Goal: Transaction & Acquisition: Obtain resource

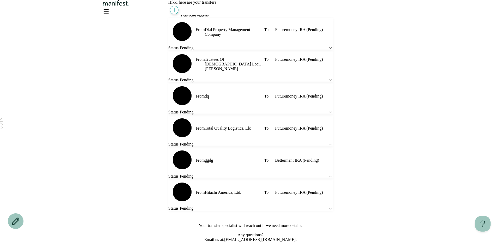
click at [200, 18] on span "Start new transfer" at bounding box center [194, 16] width 27 height 4
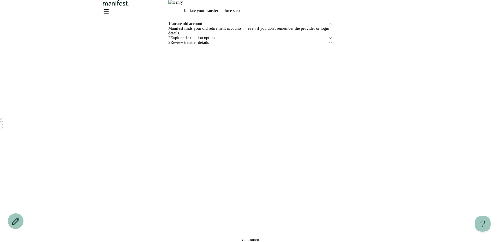
click at [201, 238] on button "Get started" at bounding box center [250, 240] width 164 height 4
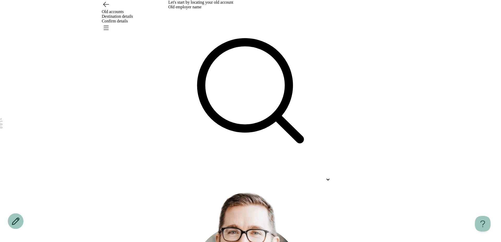
click at [194, 175] on div at bounding box center [250, 179] width 164 height 9
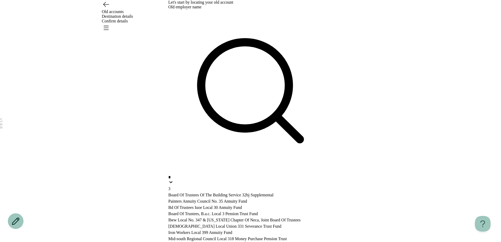
click at [200, 198] on p "Painters Annuity Council No. 35 Annuity Fund" at bounding box center [250, 201] width 164 height 6
type input "*"
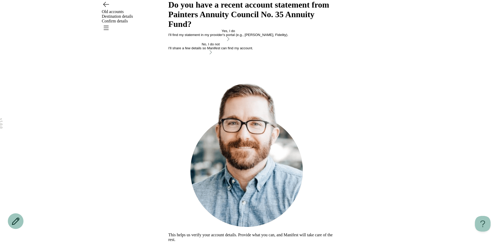
click at [199, 37] on div "I'll find my statement in my provider's portal (e.g., TIAA, Fidelity)." at bounding box center [228, 35] width 120 height 4
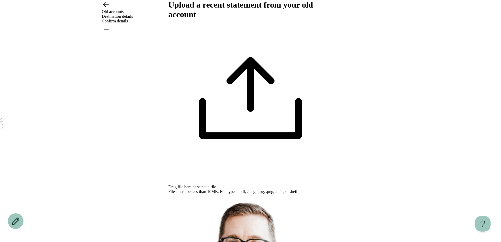
click at [216, 185] on span "select a file" at bounding box center [206, 187] width 19 height 4
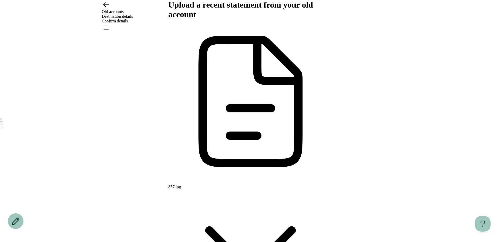
click at [109, 26] on icon "Open menu" at bounding box center [106, 28] width 5 height 4
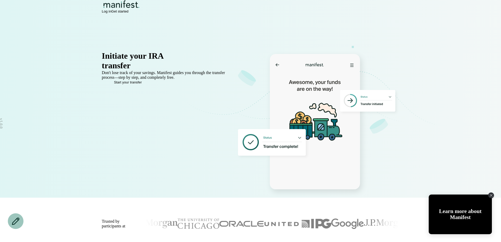
click at [353, 36] on div "Initiate your IRA transfer in minutes Don't lose track of your savings. Manifes…" at bounding box center [251, 112] width 376 height 169
click at [111, 13] on span "Log in" at bounding box center [106, 11] width 9 height 4
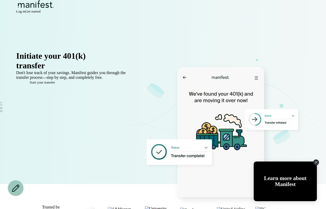
click at [25, 13] on span "Log in" at bounding box center [20, 11] width 9 height 4
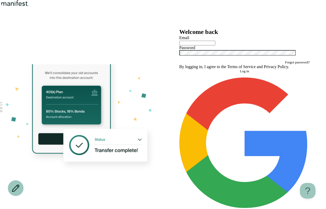
click at [215, 45] on input "text" at bounding box center [197, 43] width 36 height 5
type input "**********"
click at [179, 69] on button "Log in" at bounding box center [244, 71] width 130 height 4
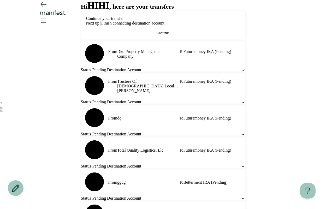
click at [158, 35] on span "Continue" at bounding box center [163, 33] width 13 height 4
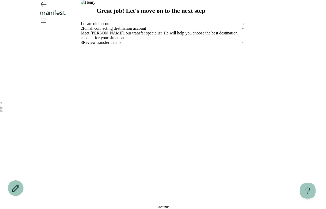
click at [111, 31] on span "Finish connecting destination account" at bounding box center [162, 28] width 158 height 5
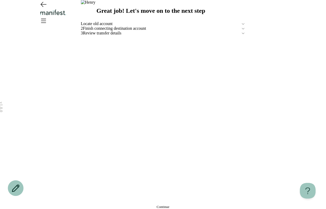
click at [111, 31] on span "Finish connecting destination account" at bounding box center [162, 28] width 158 height 5
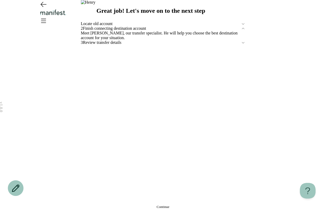
click at [111, 205] on button "Continue" at bounding box center [163, 207] width 164 height 4
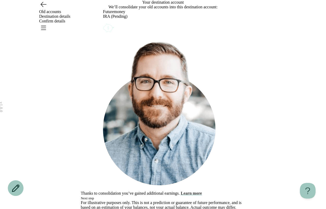
click at [202, 191] on button "Learn more" at bounding box center [191, 193] width 21 height 5
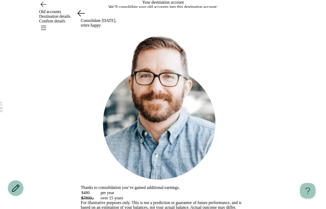
click at [79, 16] on icon at bounding box center [81, 13] width 7 height 6
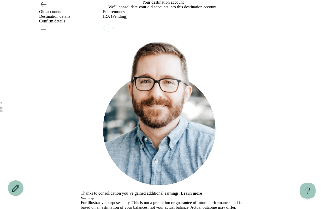
click at [103, 22] on icon "Account options" at bounding box center [103, 22] width 0 height 0
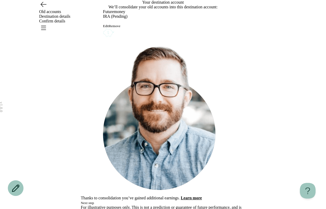
click at [120, 28] on button "Remove" at bounding box center [114, 26] width 11 height 4
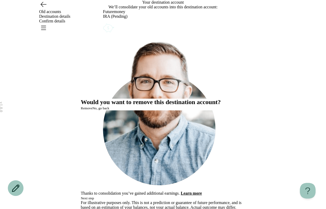
click at [92, 110] on button "Remove" at bounding box center [86, 108] width 11 height 4
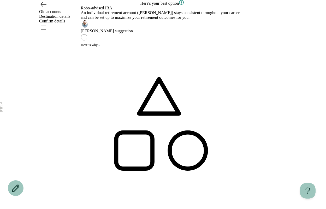
click at [184, 5] on icon "button" at bounding box center [181, 2] width 5 height 5
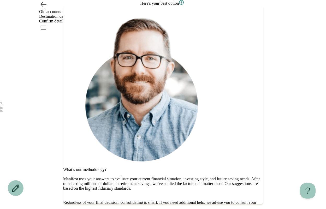
scroll to position [18, 0]
click at [142, 209] on button "Go back" at bounding box center [163, 212] width 200 height 4
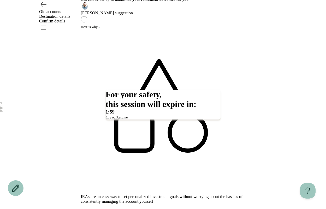
click at [128, 119] on span "Resume" at bounding box center [121, 117] width 11 height 4
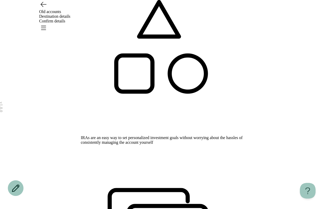
scroll to position [0, 0]
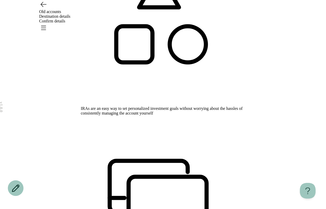
click at [191, 66] on label "Robo-advised IRA An individual retirement account (IRA) stays consistent throug…" at bounding box center [163, 180] width 164 height 561
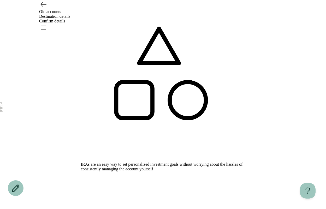
scroll to position [102, 0]
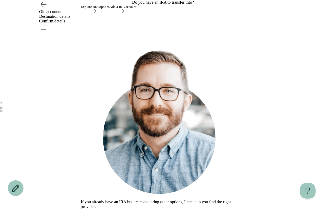
click at [110, 9] on div "Explore IRA options" at bounding box center [95, 7] width 29 height 4
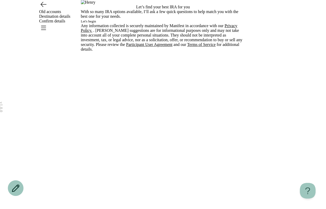
click at [96, 23] on span "Let's begin" at bounding box center [88, 21] width 15 height 4
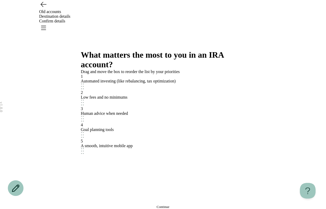
click at [143, 205] on button "Continue" at bounding box center [163, 207] width 164 height 4
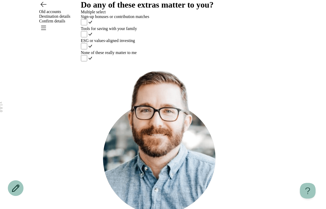
click at [145, 62] on label "None of these really matter to me" at bounding box center [163, 56] width 164 height 12
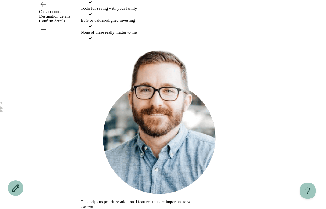
click at [94, 205] on button "Continue" at bounding box center [87, 207] width 13 height 4
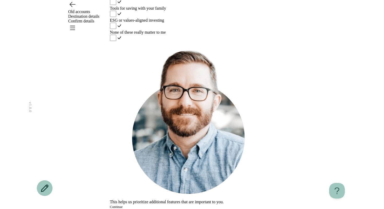
scroll to position [0, 0]
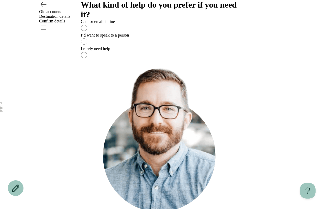
click at [148, 46] on label "I’d want to speak to a person" at bounding box center [163, 40] width 164 height 14
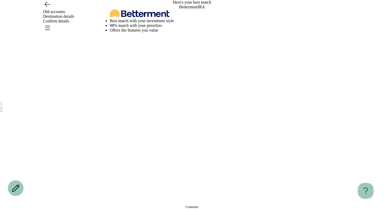
click at [214, 205] on button "Continue" at bounding box center [192, 207] width 164 height 4
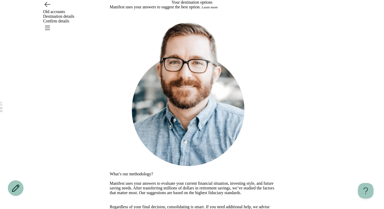
click at [218, 9] on button "Learn more" at bounding box center [209, 7] width 16 height 4
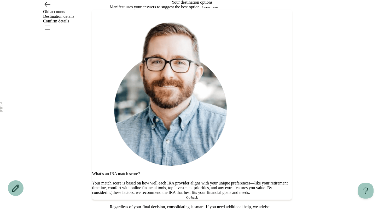
click at [72, 110] on div at bounding box center [192, 104] width 384 height 209
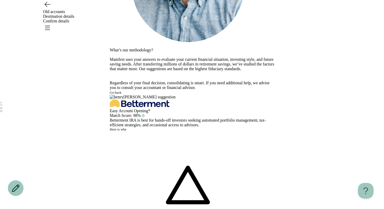
scroll to position [175, 0]
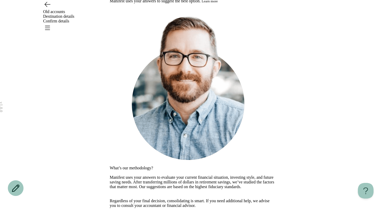
scroll to position [0, 0]
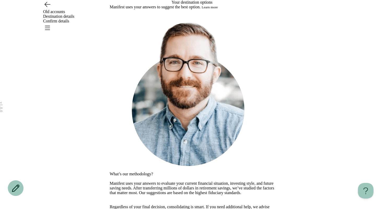
click at [69, 19] on span "Confirm details" at bounding box center [56, 21] width 26 height 4
click at [218, 9] on button "Learn more" at bounding box center [209, 7] width 16 height 4
click at [51, 23] on icon "Open menu" at bounding box center [47, 27] width 8 height 8
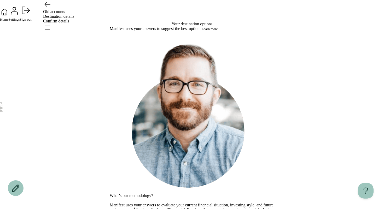
click at [216, 22] on div "Home Settings Sign out" at bounding box center [192, 11] width 384 height 22
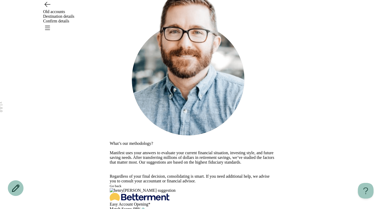
scroll to position [39, 0]
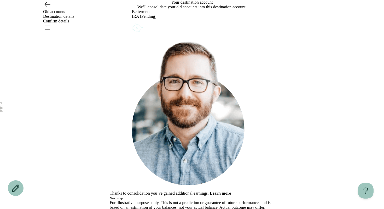
click at [132, 22] on icon "Account options" at bounding box center [132, 22] width 0 height 0
drag, startPoint x: 221, startPoint y: 136, endPoint x: 219, endPoint y: 142, distance: 6.7
click at [221, 136] on div "What would you like to do? Remove Edit Go back Consolidate today, retire happy …" at bounding box center [192, 107] width 164 height 214
click at [231, 191] on button "Learn more" at bounding box center [219, 193] width 21 height 5
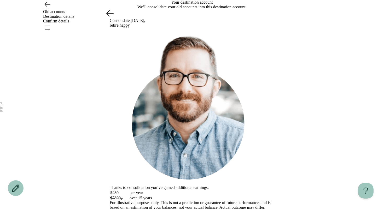
scroll to position [132, 0]
click at [274, 133] on div "Consolidate today, retire happy Thanks to consolidation you’ve gained additiona…" at bounding box center [192, 102] width 164 height 188
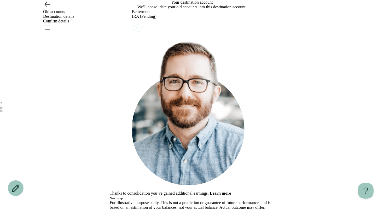
click at [123, 196] on button "Next step" at bounding box center [116, 198] width 13 height 4
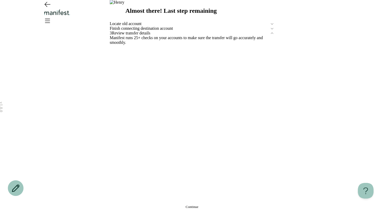
click at [192, 205] on span "Continue" at bounding box center [191, 207] width 13 height 4
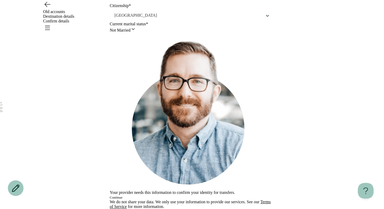
scroll to position [153, 0]
click at [122, 195] on button "Continue" at bounding box center [116, 197] width 13 height 4
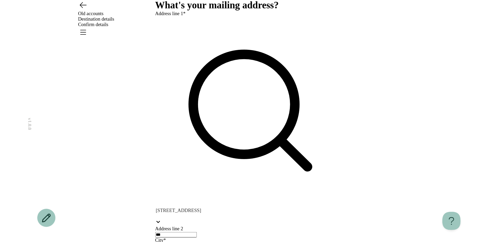
scroll to position [0, 0]
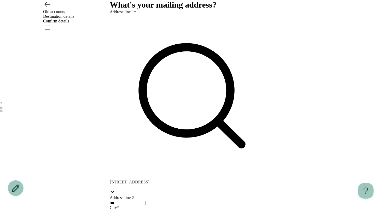
click at [136, 14] on label "Address line 1*" at bounding box center [123, 12] width 26 height 4
click at [47, 8] on icon "Go back" at bounding box center [47, 4] width 8 height 8
click at [74, 14] on span "Destination details" at bounding box center [58, 16] width 31 height 4
click at [46, 7] on icon "Go back" at bounding box center [47, 4] width 5 height 5
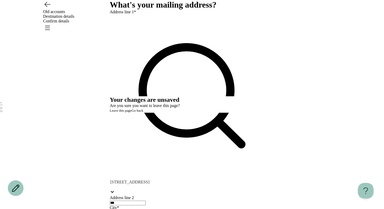
click at [131, 113] on button "Leave this page" at bounding box center [121, 111] width 22 height 4
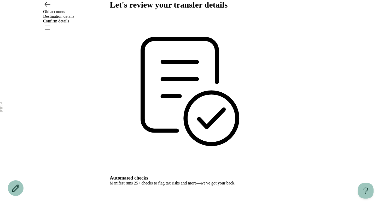
click at [47, 8] on icon "Go back" at bounding box center [47, 4] width 8 height 8
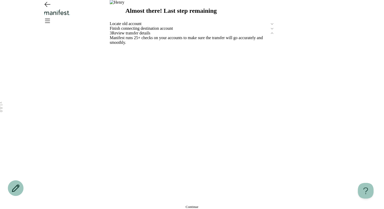
click at [157, 31] on span "Finish connecting destination account" at bounding box center [190, 28] width 160 height 5
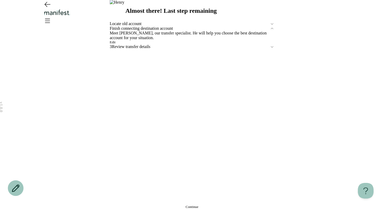
click at [149, 205] on button "Continue" at bounding box center [192, 207] width 164 height 4
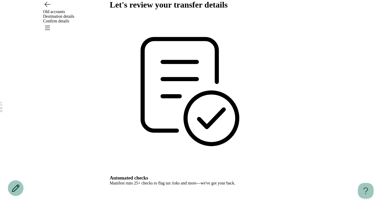
click at [48, 8] on icon "Go back" at bounding box center [47, 4] width 8 height 8
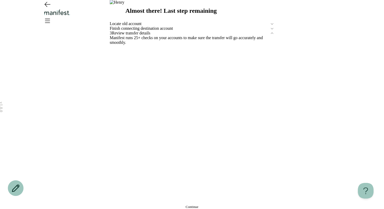
click at [131, 31] on span "Finish connecting destination account" at bounding box center [190, 28] width 160 height 5
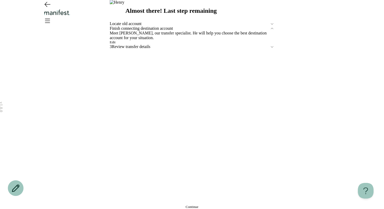
click at [115, 44] on button "Edit" at bounding box center [113, 42] width 6 height 4
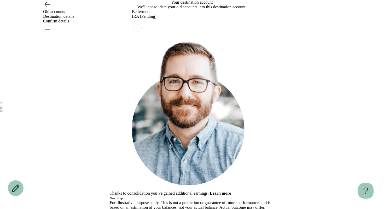
click at [182, 17] on div "Destination details" at bounding box center [191, 16] width 297 height 5
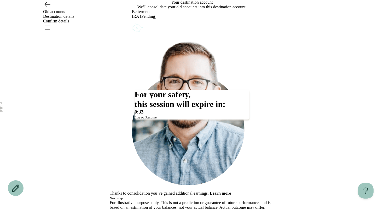
click at [157, 119] on span "Resume" at bounding box center [150, 117] width 11 height 4
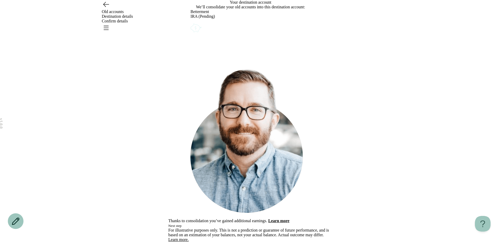
click at [106, 19] on header "Old accounts Destination details Confirm details" at bounding box center [250, 14] width 501 height 28
click at [105, 8] on icon "Go back" at bounding box center [106, 4] width 8 height 8
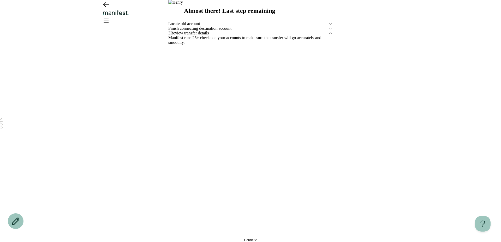
click at [226, 31] on span "Finish connecting destination account" at bounding box center [248, 28] width 160 height 5
click at [174, 44] on button "Edit" at bounding box center [171, 42] width 6 height 4
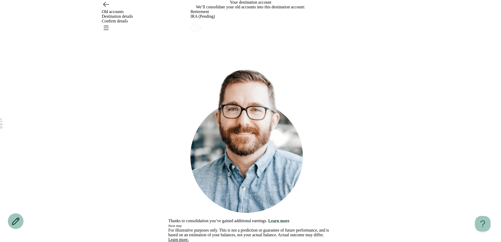
click at [289, 209] on button "Learn more" at bounding box center [278, 221] width 21 height 5
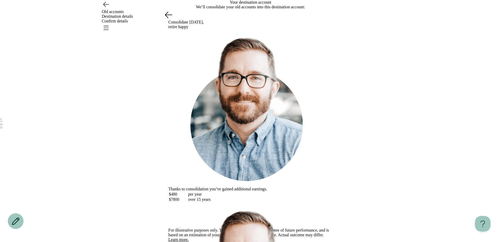
click at [326, 56] on div "Consolidate today, retire happy Thanks to consolidation you’ve gained additiona…" at bounding box center [250, 118] width 164 height 218
click at [171, 20] on button at bounding box center [168, 14] width 10 height 10
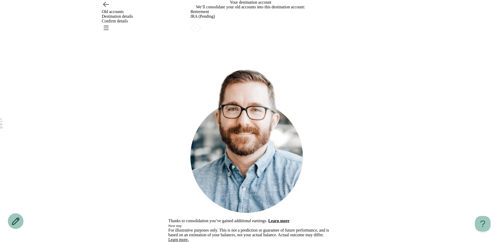
click at [190, 22] on icon "Account options" at bounding box center [190, 22] width 0 height 0
click at [208, 28] on button "Remove" at bounding box center [201, 26] width 11 height 4
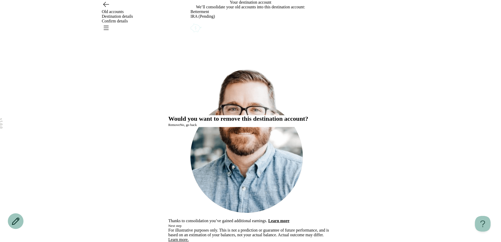
click at [180, 127] on button "Remove" at bounding box center [173, 125] width 11 height 4
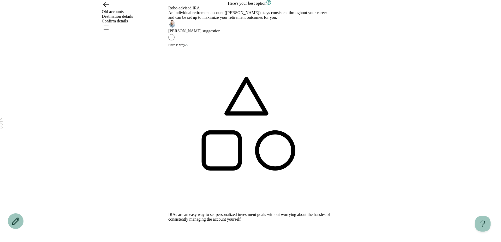
click at [269, 3] on icon "button" at bounding box center [268, 2] width 0 height 1
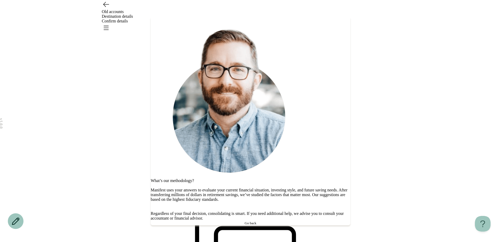
scroll to position [72, 0]
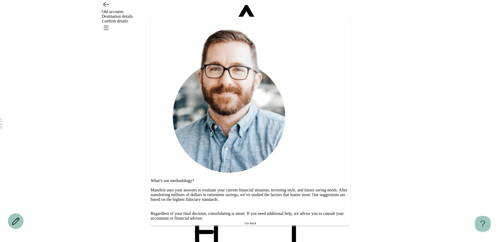
click at [151, 20] on icon at bounding box center [151, 20] width 0 height 0
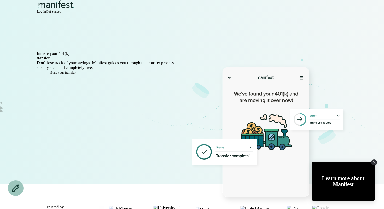
click at [46, 13] on span "Log in" at bounding box center [41, 11] width 9 height 4
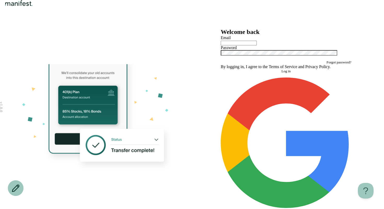
click at [222, 45] on div at bounding box center [285, 42] width 130 height 5
click at [230, 45] on input "text" at bounding box center [238, 43] width 36 height 5
type input "**********"
click at [248, 73] on button "Log in" at bounding box center [285, 71] width 130 height 4
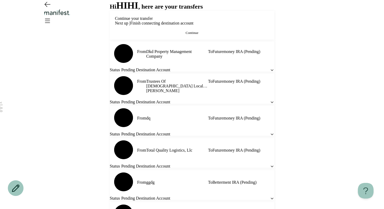
click at [229, 35] on button "Continue" at bounding box center [192, 33] width 154 height 4
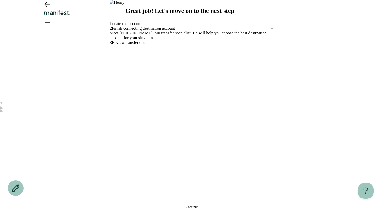
click at [185, 205] on span "Continue" at bounding box center [191, 207] width 13 height 4
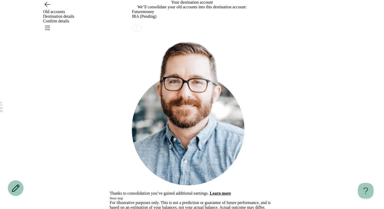
click at [123, 196] on button "Next step" at bounding box center [116, 198] width 13 height 4
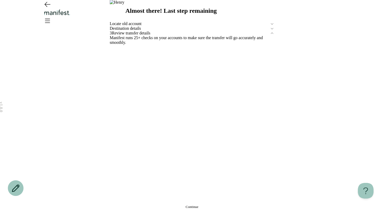
click at [170, 205] on button "Continue" at bounding box center [192, 207] width 164 height 4
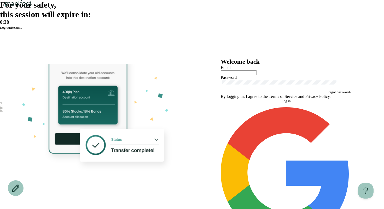
click at [22, 29] on span "Resume" at bounding box center [16, 28] width 11 height 4
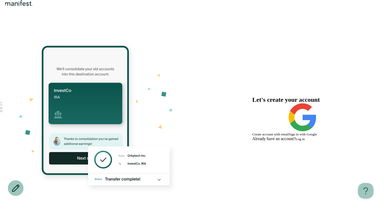
click at [304, 141] on span "Log in" at bounding box center [299, 139] width 9 height 4
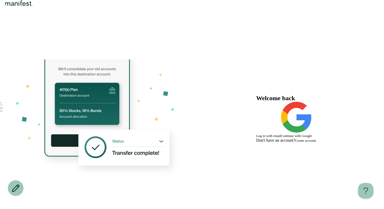
click at [117, 25] on header at bounding box center [192, 14] width 384 height 28
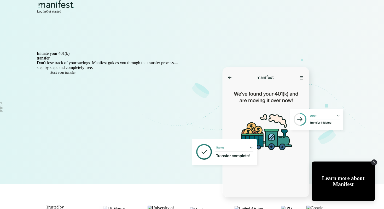
click at [46, 13] on span "Log in" at bounding box center [41, 11] width 9 height 4
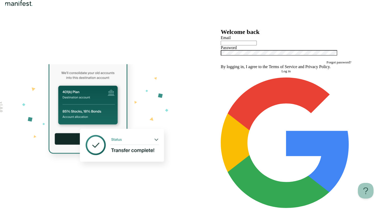
click at [237, 45] on div at bounding box center [285, 42] width 130 height 5
click at [237, 45] on input "text" at bounding box center [238, 43] width 36 height 5
type input "**********"
click at [259, 73] on button "Log in" at bounding box center [285, 71] width 130 height 4
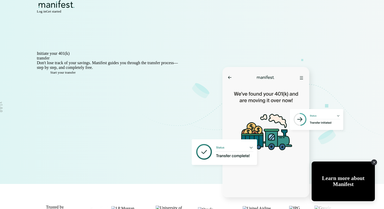
click at [46, 13] on span "Log in" at bounding box center [41, 11] width 9 height 4
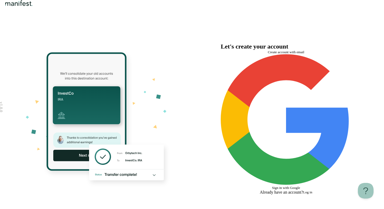
click at [267, 54] on span "Create account with email" at bounding box center [285, 52] width 37 height 4
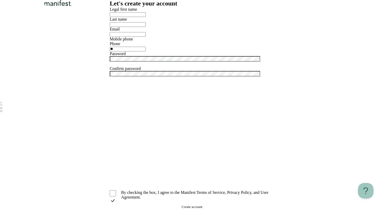
click at [223, 17] on div at bounding box center [192, 14] width 164 height 5
click at [146, 17] on input "text" at bounding box center [128, 14] width 36 height 5
type input "****"
click at [136, 27] on input "text" at bounding box center [128, 24] width 36 height 5
type input "***"
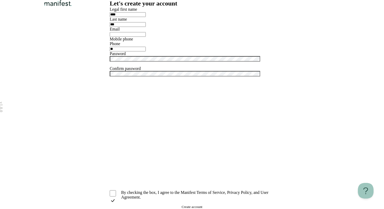
click at [117, 37] on div at bounding box center [192, 34] width 164 height 5
click at [117, 37] on input "email" at bounding box center [128, 34] width 36 height 5
type input "**********"
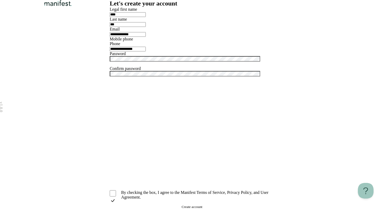
click at [129, 81] on div "**********" at bounding box center [192, 44] width 164 height 74
click at [129, 66] on div at bounding box center [192, 61] width 164 height 10
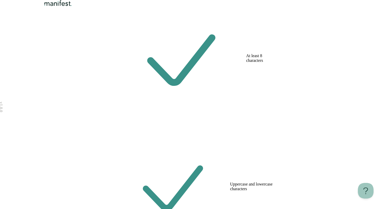
scroll to position [114, 0]
